Goal: Information Seeking & Learning: Find specific fact

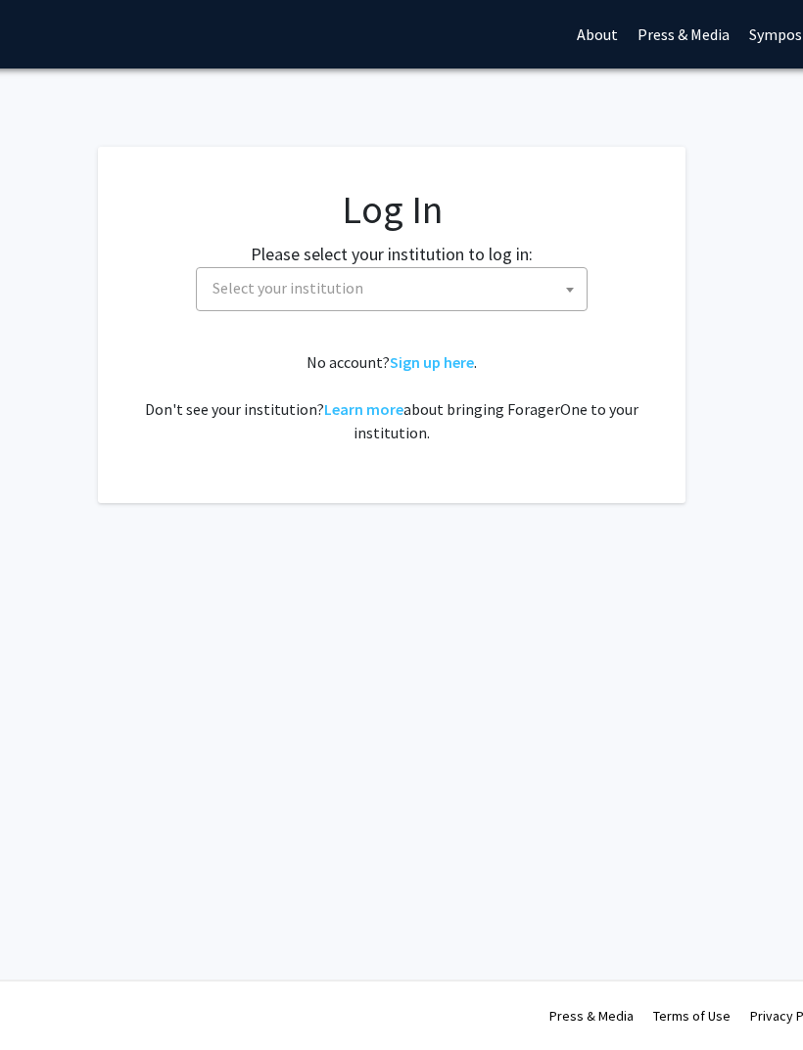
scroll to position [0, 196]
click at [527, 290] on span "Select your institution" at bounding box center [396, 288] width 382 height 40
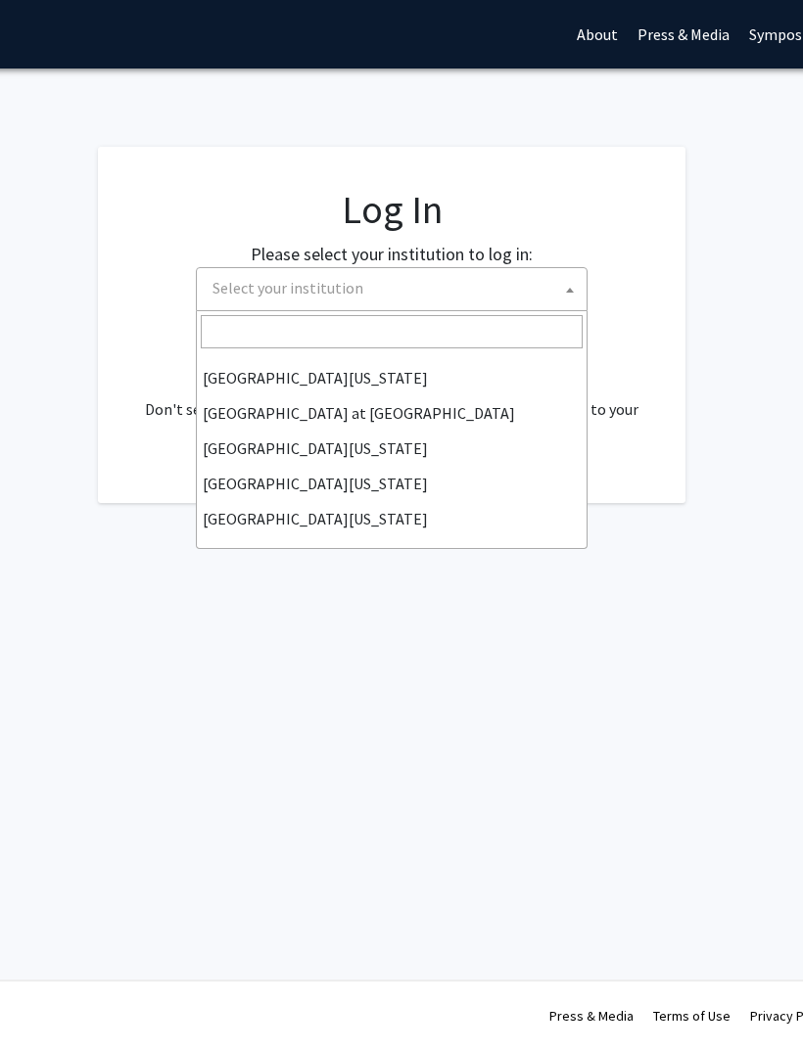
scroll to position [685, 0]
select select "13"
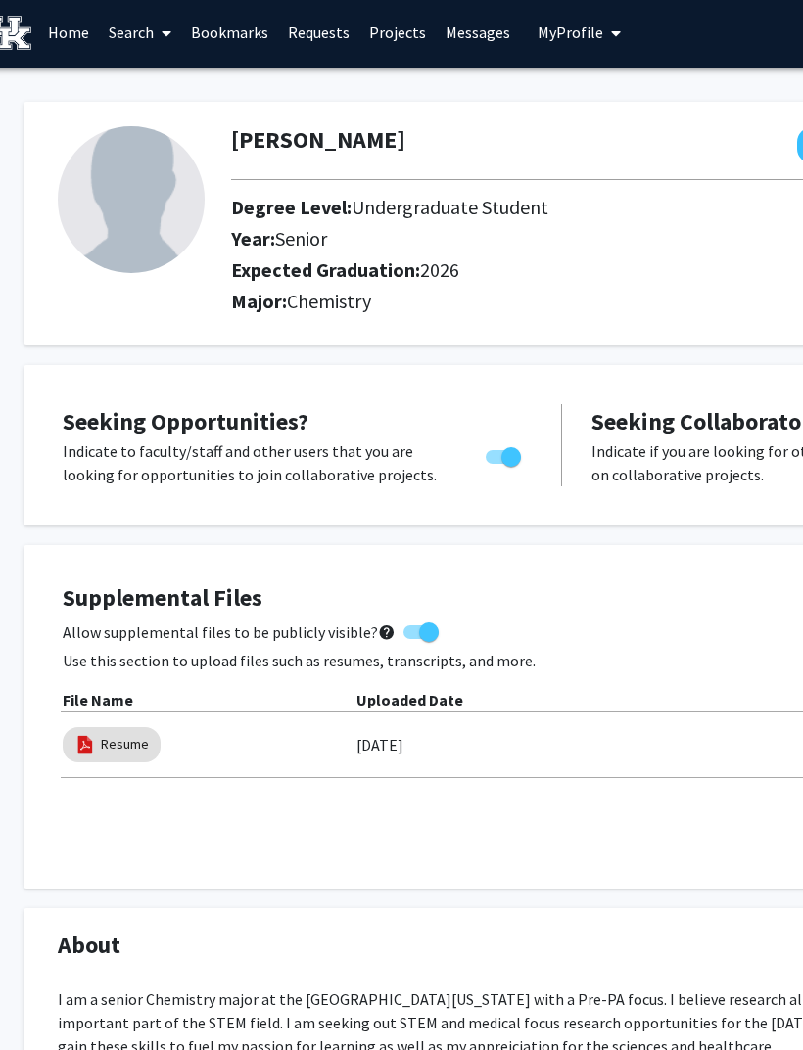
scroll to position [4, 25]
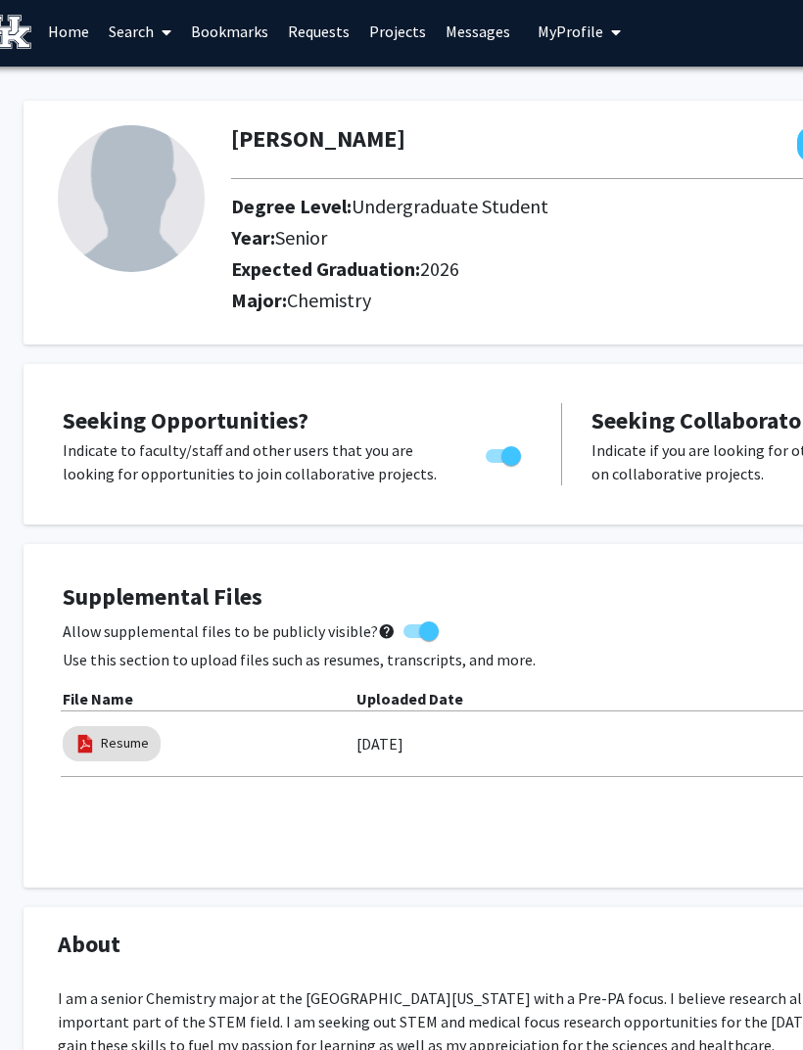
click at [132, 32] on link "Search" at bounding box center [140, 31] width 82 height 69
click at [216, 79] on span "Faculty/Staff" at bounding box center [171, 86] width 144 height 39
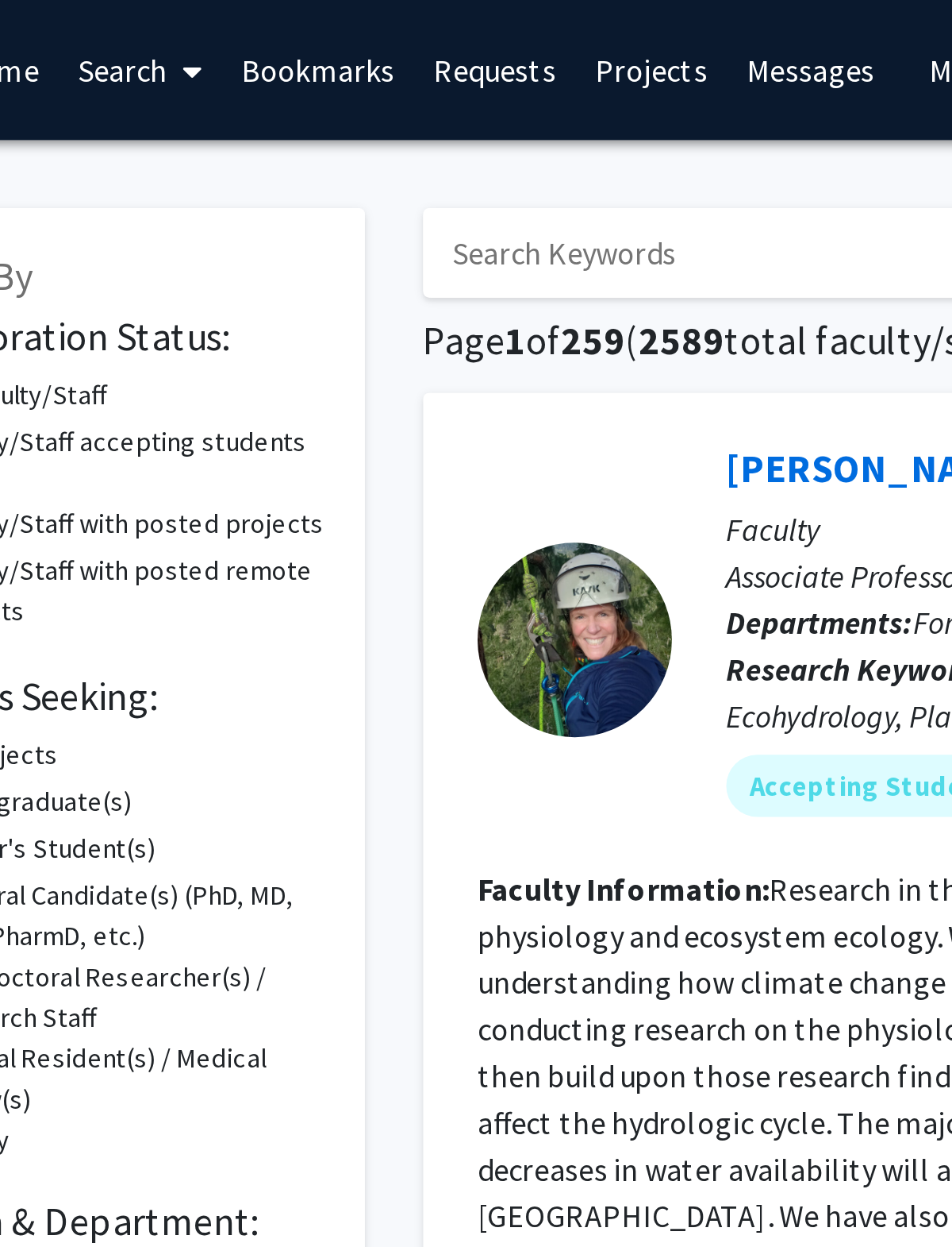
click at [274, 101] on input "Search Keywords" at bounding box center [561, 103] width 623 height 37
click at [250, 101] on input "Search Keywords" at bounding box center [561, 103] width 623 height 37
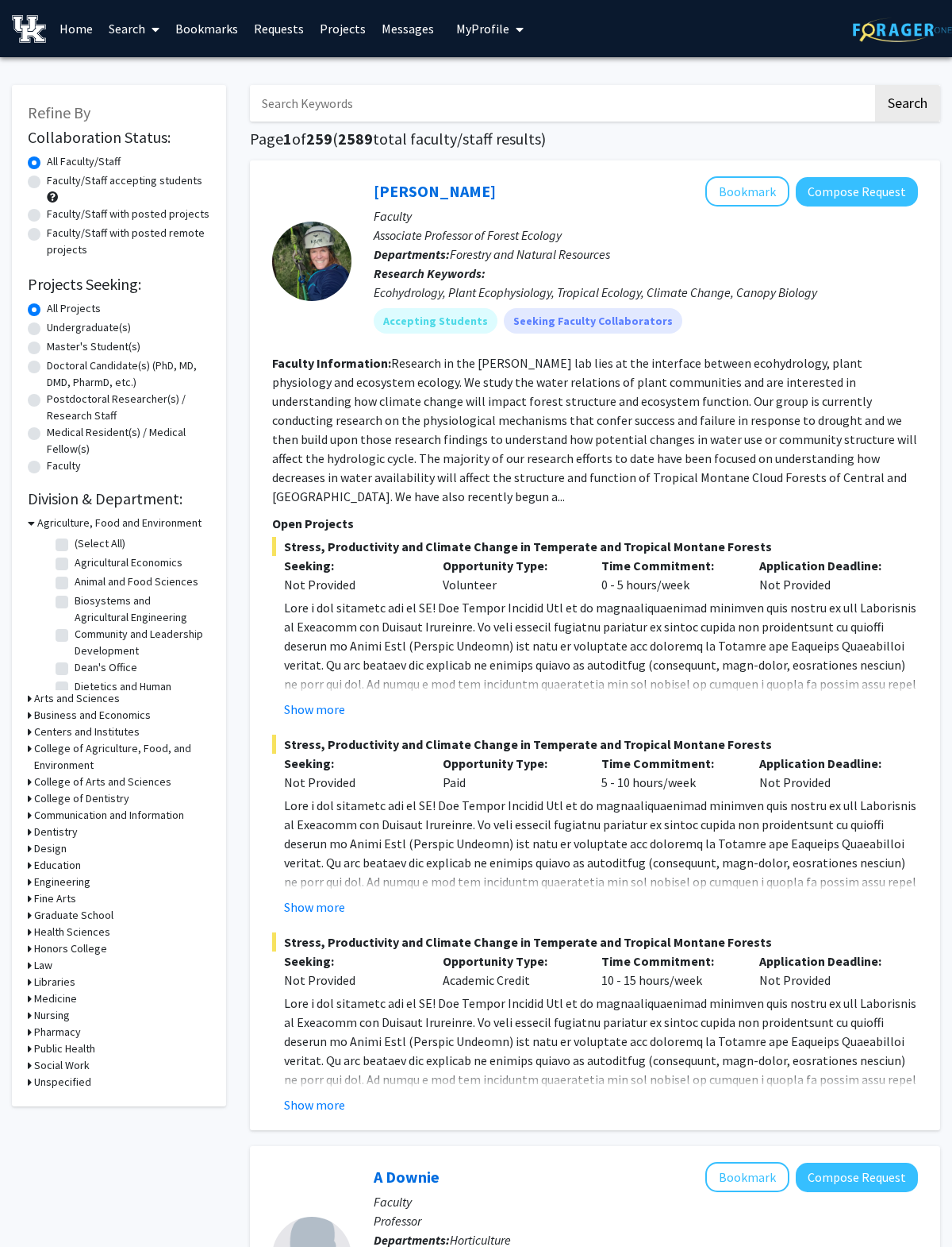
click at [424, 86] on input "Search Keywords" at bounding box center [561, 103] width 623 height 37
click at [308, 98] on input "Search Keywords" at bounding box center [561, 103] width 623 height 37
paste input "Dr. Jakub Famulski"
type input "Dr. Jakub Famulski"
click at [650, 102] on button "Search" at bounding box center [908, 103] width 65 height 37
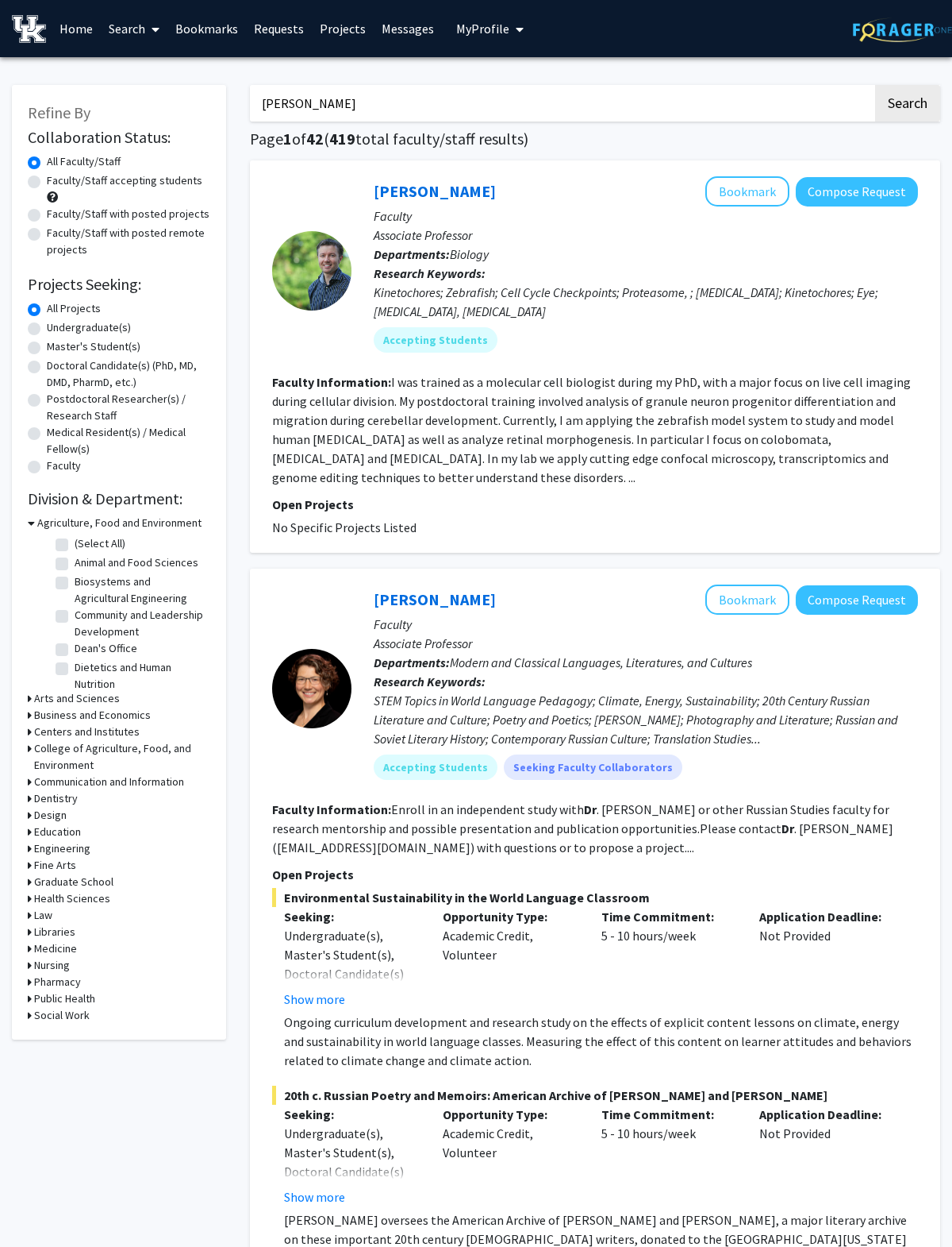
click at [650, 453] on fg-read-more "I was trained as a molecular cell biologist during my PhD, with a major focus o…" at bounding box center [592, 429] width 639 height 111
click at [642, 411] on fg-read-more "I was trained as a molecular cell biologist during my PhD, with a major focus o…" at bounding box center [592, 429] width 639 height 111
click at [456, 454] on fg-read-more "I was trained as a molecular cell biologist during my PhD, with a major focus o…" at bounding box center [592, 429] width 639 height 111
click at [500, 464] on fg-read-more "I was trained as a molecular cell biologist during my PhD, with a major focus o…" at bounding box center [592, 429] width 639 height 111
click at [577, 391] on section "Faculty Information: I was trained as a molecular cell biologist during my PhD,…" at bounding box center [595, 429] width 646 height 114
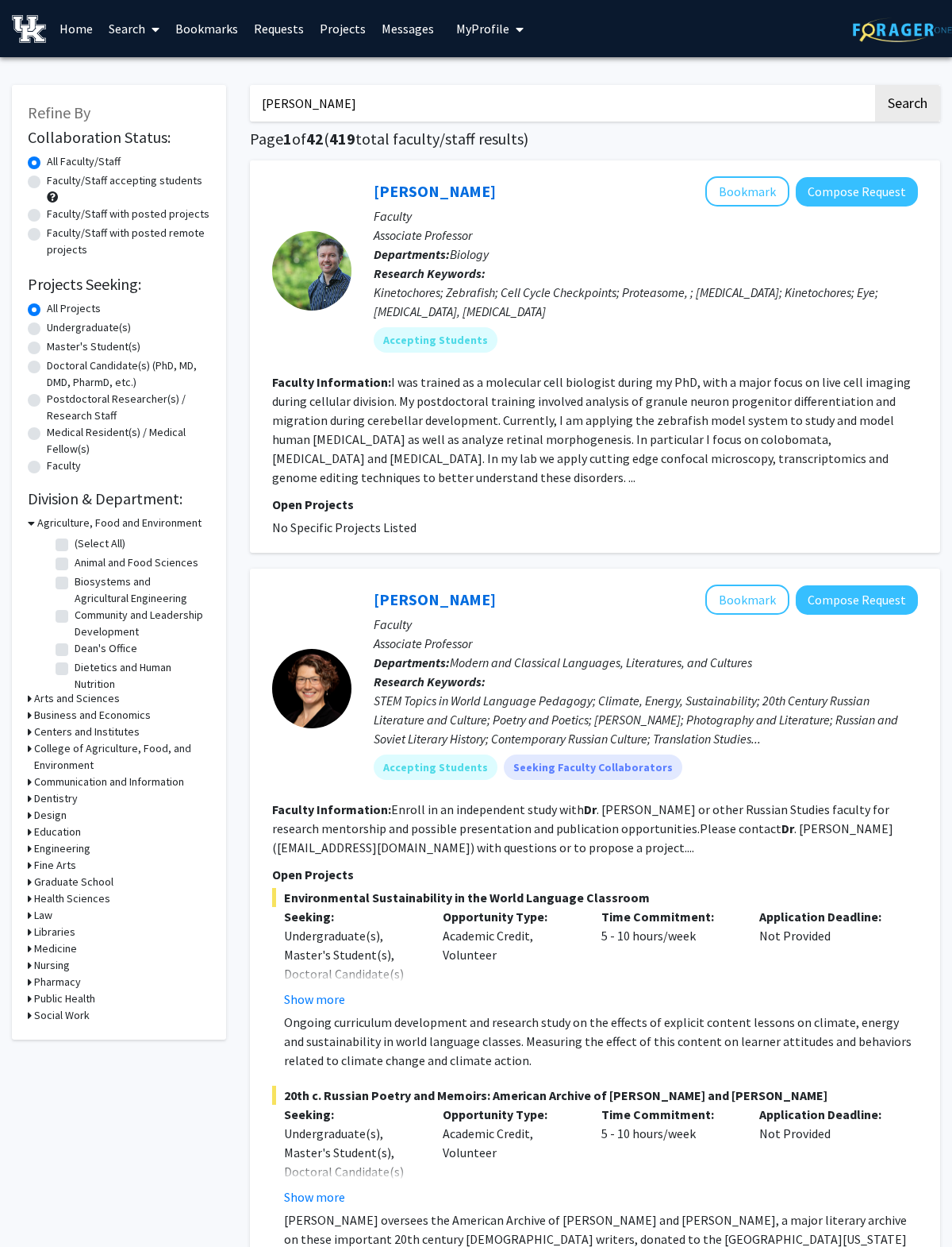
click at [458, 428] on section "Faculty Information: I was trained as a molecular cell biologist during my PhD,…" at bounding box center [595, 429] width 646 height 114
click at [650, 404] on fg-read-more "I was trained as a molecular cell biologist during my PhD, with a major focus o…" at bounding box center [592, 429] width 639 height 111
click at [650, 184] on button "Bookmark" at bounding box center [748, 191] width 84 height 30
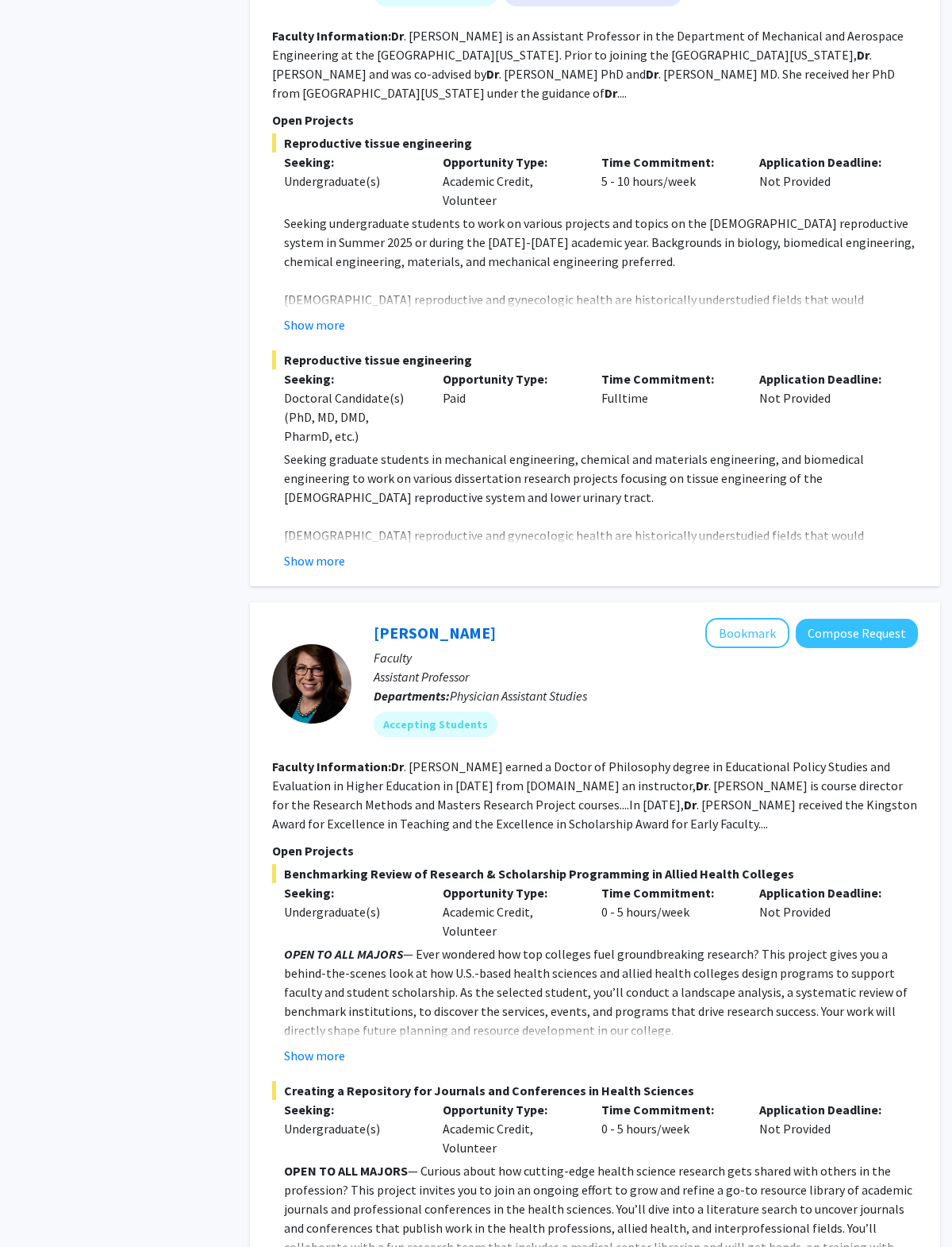
scroll to position [1950, 0]
